Goal: Task Accomplishment & Management: Manage account settings

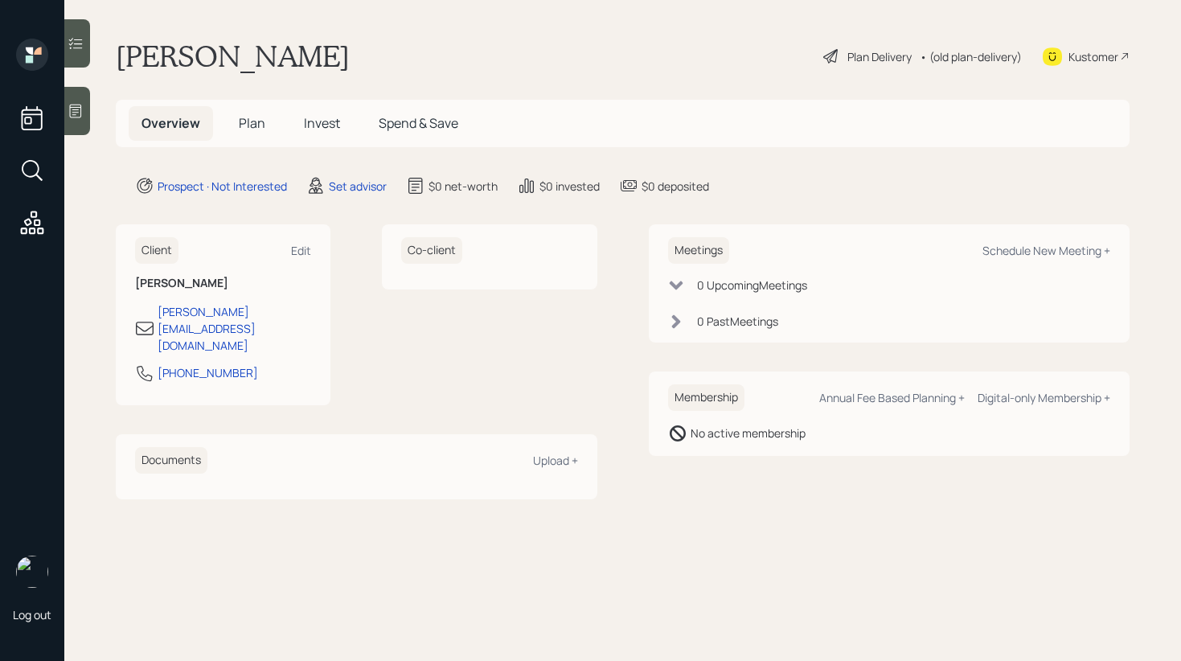
click at [313, 121] on span "Invest" at bounding box center [322, 123] width 36 height 18
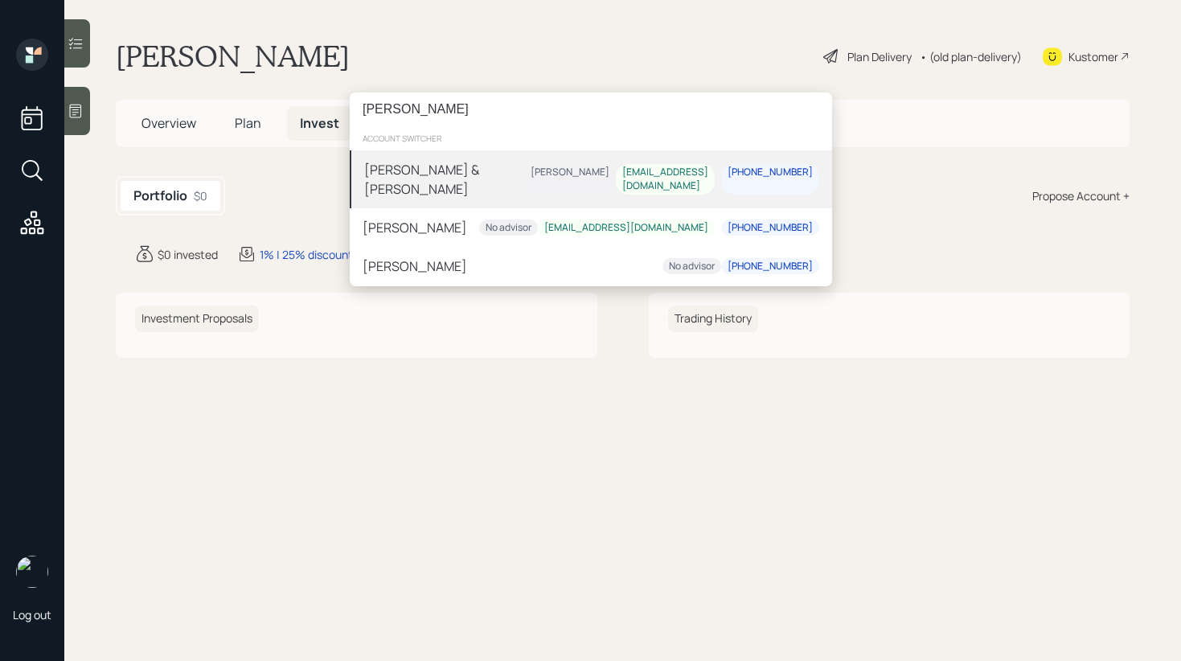
type input "[PERSON_NAME]"
click at [484, 185] on div "[PERSON_NAME] & [PERSON_NAME]" at bounding box center [444, 179] width 160 height 39
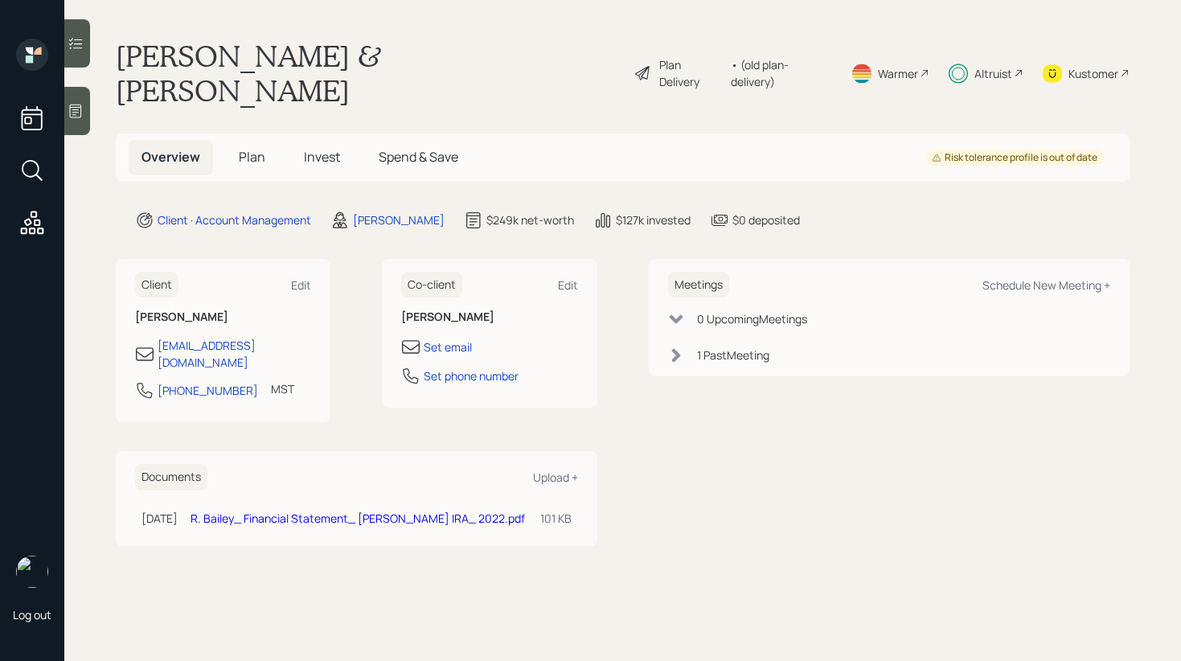
click at [87, 41] on div at bounding box center [77, 43] width 26 height 48
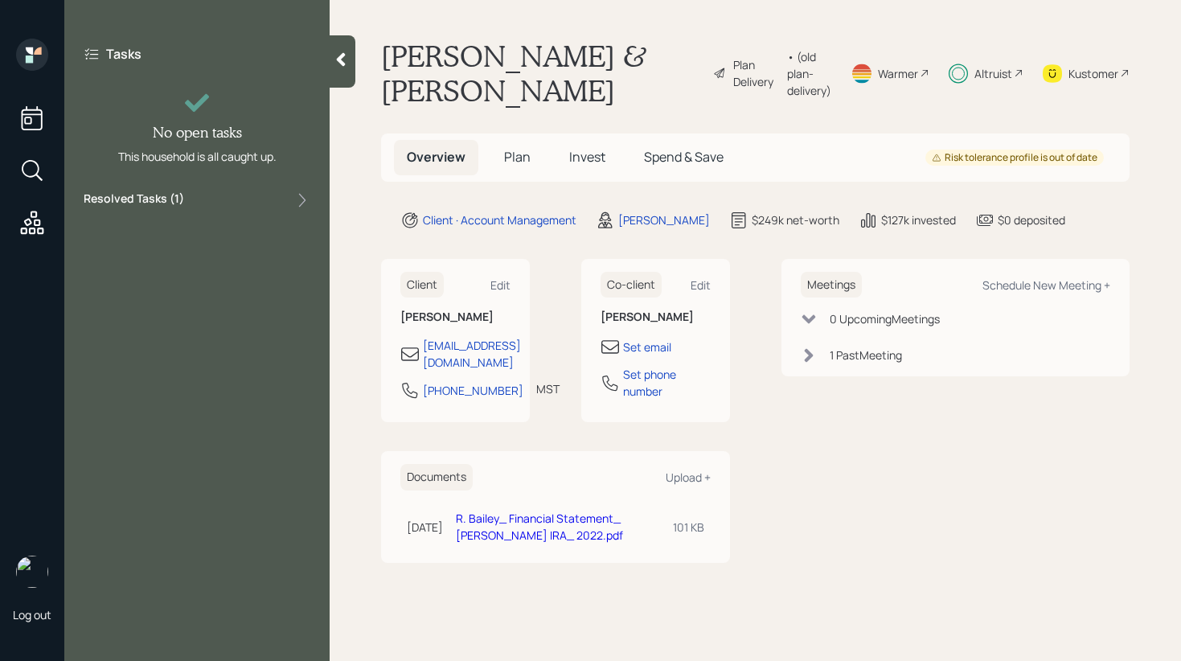
click at [256, 192] on div "Resolved Tasks ( 1 )" at bounding box center [197, 200] width 227 height 19
